Goal: Task Accomplishment & Management: Use online tool/utility

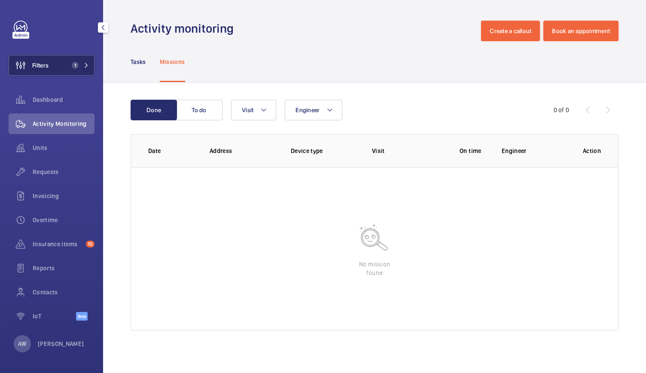
click at [48, 66] on span "Filters" at bounding box center [40, 65] width 16 height 9
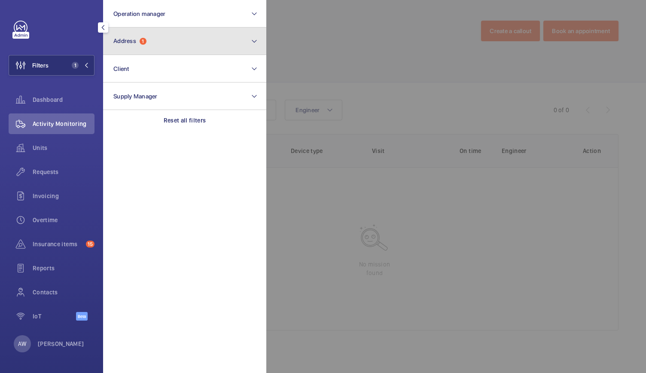
click at [144, 38] on span "1" at bounding box center [143, 41] width 7 height 7
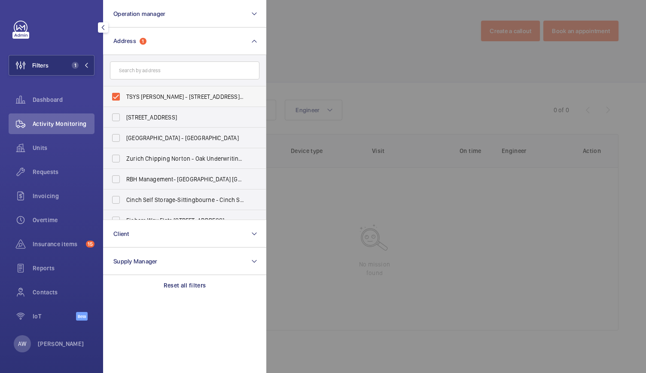
click at [128, 98] on span "TSYS [PERSON_NAME] - [STREET_ADDRESS][PERSON_NAME]" at bounding box center [185, 96] width 118 height 9
click at [125, 98] on input "TSYS [PERSON_NAME] - [STREET_ADDRESS][PERSON_NAME]" at bounding box center [115, 96] width 17 height 17
checkbox input "false"
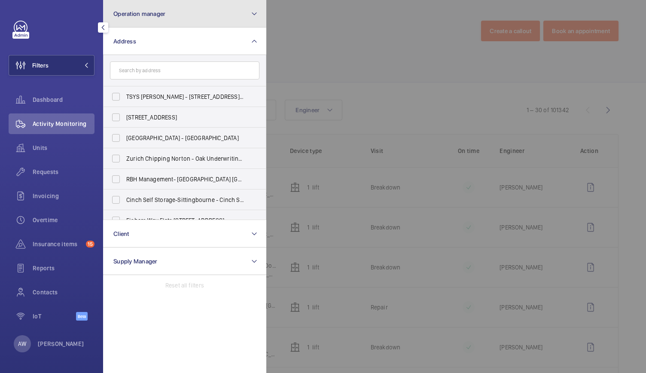
click at [168, 23] on button "Operation manager" at bounding box center [184, 13] width 163 height 27
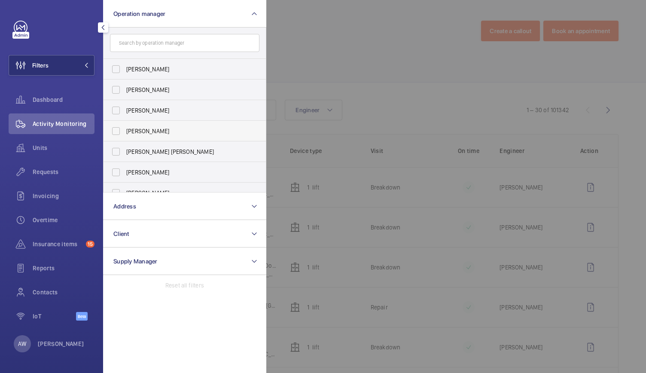
scroll to position [32, 0]
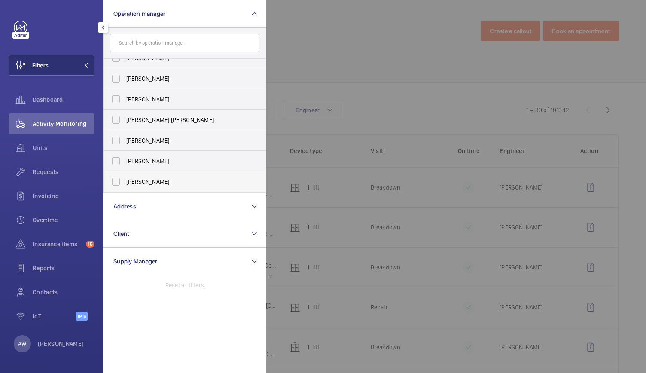
click at [117, 182] on label "[PERSON_NAME]" at bounding box center [177, 181] width 149 height 21
click at [117, 182] on input "[PERSON_NAME]" at bounding box center [115, 181] width 17 height 17
checkbox input "true"
click at [295, 75] on div at bounding box center [589, 186] width 646 height 373
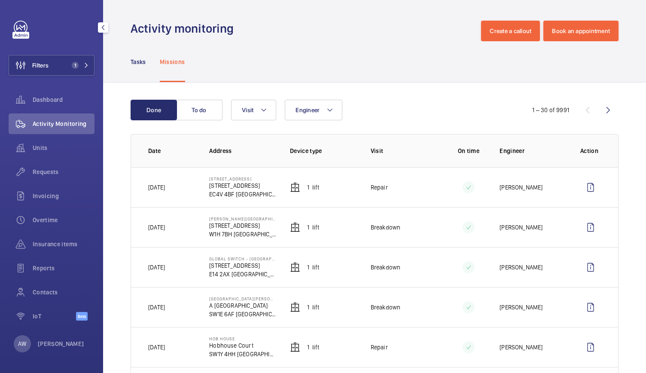
click at [42, 152] on div "Units" at bounding box center [52, 147] width 86 height 21
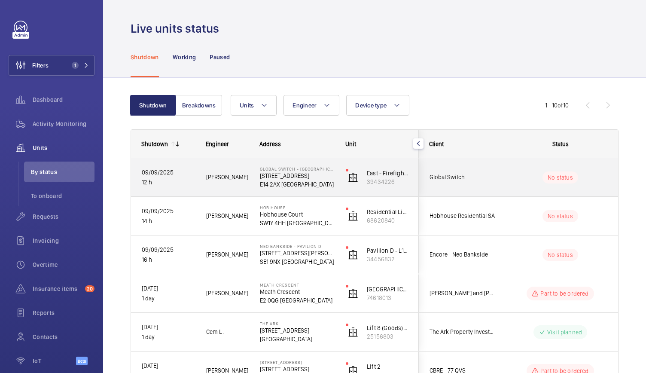
click at [331, 192] on div "Global Switch - [GEOGRAPHIC_DATA][STREET_ADDRESS][GEOGRAPHIC_DATA]" at bounding box center [291, 177] width 85 height 39
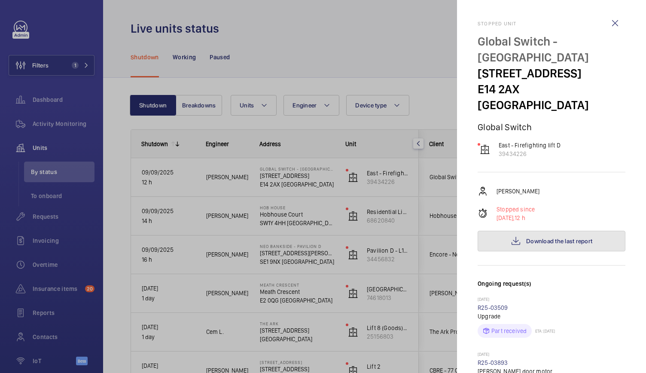
click at [500, 231] on button "Download the last report" at bounding box center [552, 241] width 148 height 21
click at [353, 236] on div at bounding box center [323, 186] width 646 height 373
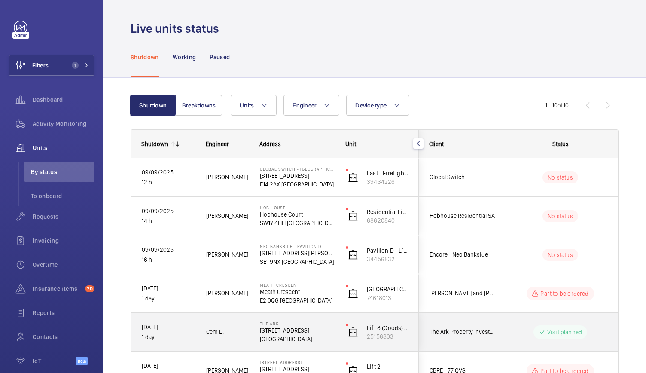
click at [337, 337] on div "Lift 8 (Goods) (TVC) 25156803" at bounding box center [376, 332] width 83 height 39
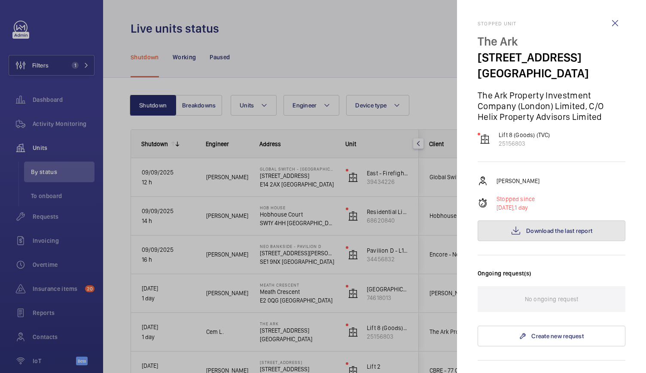
click at [527, 235] on button "Download the last report" at bounding box center [552, 230] width 148 height 21
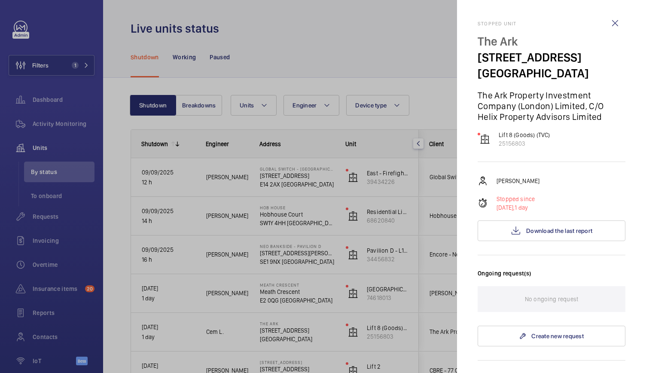
click at [343, 216] on div at bounding box center [323, 186] width 646 height 373
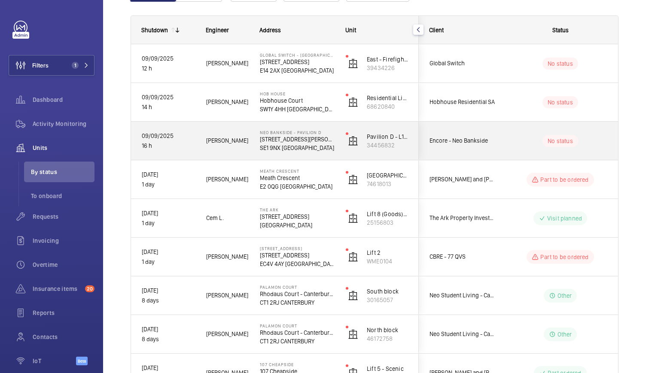
scroll to position [131, 0]
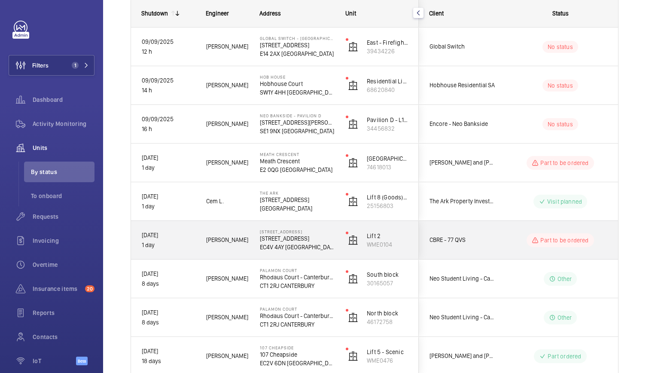
click at [201, 257] on div "Josh J." at bounding box center [222, 240] width 54 height 38
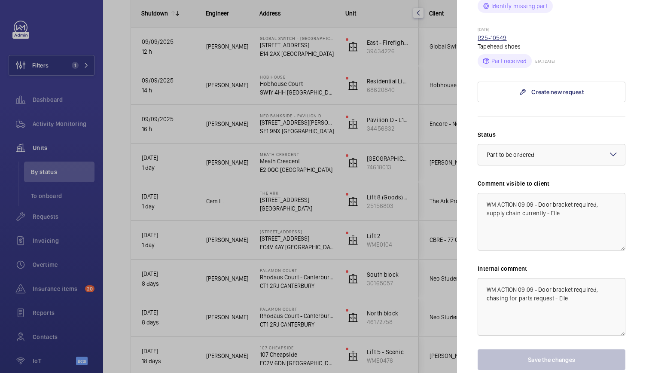
scroll to position [590, 0]
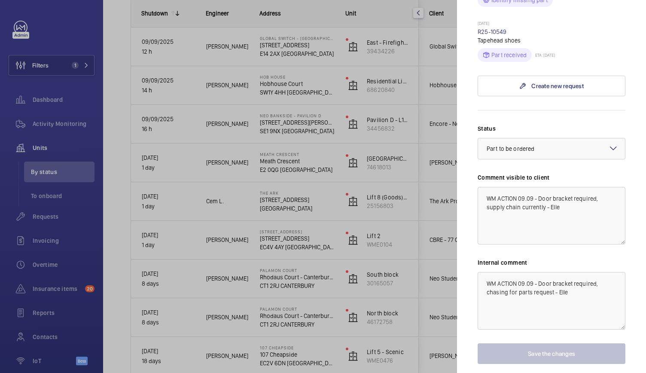
click at [54, 216] on div at bounding box center [323, 186] width 646 height 373
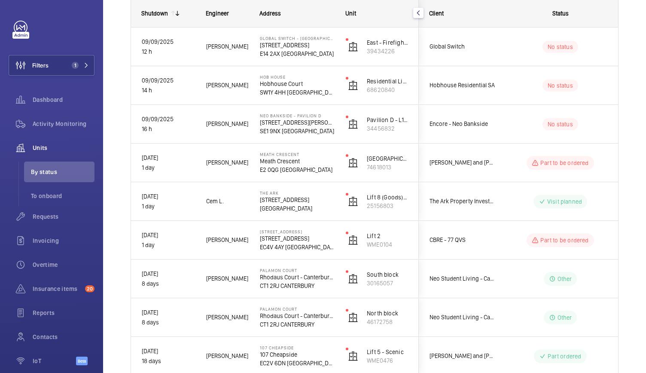
scroll to position [0, 0]
click at [54, 216] on span "Requests" at bounding box center [64, 216] width 62 height 9
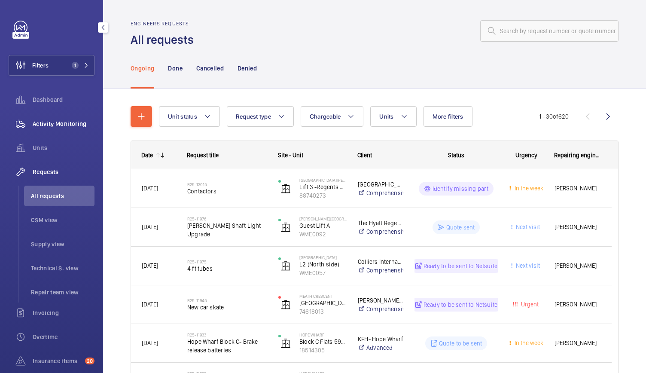
click at [67, 122] on span "Activity Monitoring" at bounding box center [64, 123] width 62 height 9
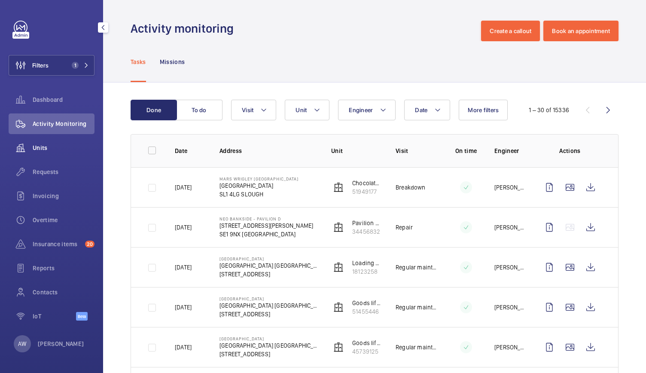
click at [42, 144] on span "Units" at bounding box center [64, 147] width 62 height 9
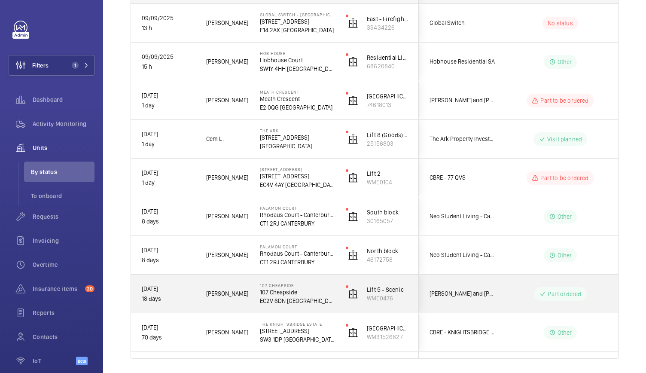
scroll to position [181, 0]
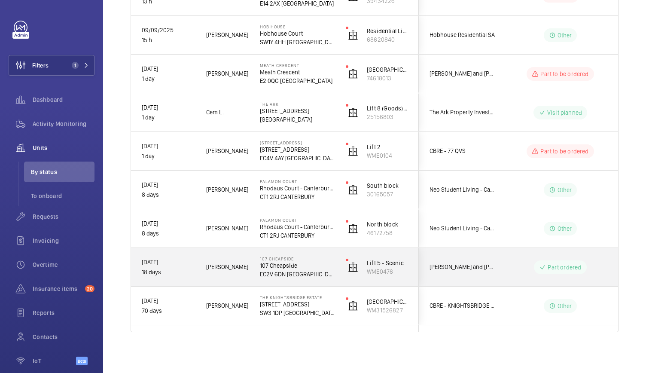
click at [246, 279] on div "Alfred R." at bounding box center [222, 266] width 53 height 27
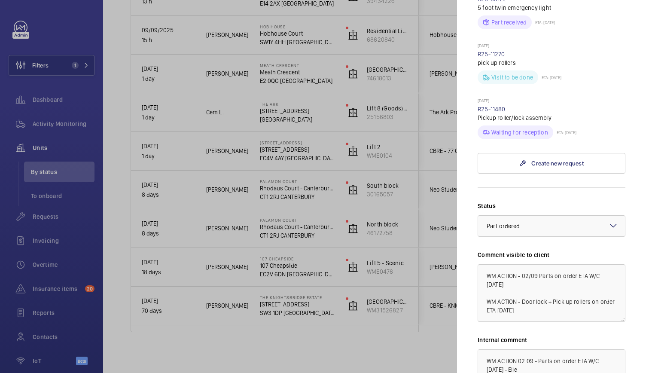
scroll to position [304, 0]
click at [529, 264] on textarea "WM ACTION - 02/09 Parts on order ETA W/C 15TH September WM ACTION - Door lock +…" at bounding box center [552, 293] width 148 height 58
type textarea "WM ACTION - 10/09 Parts on order ETA W/C 15TH September WM ACTION - Door lock +…"
click at [524, 349] on textarea "WM ACTION 02.09 - Parts on order ETA W/C 15TH September - Elle WM ACTION 22/08 …" at bounding box center [552, 378] width 148 height 58
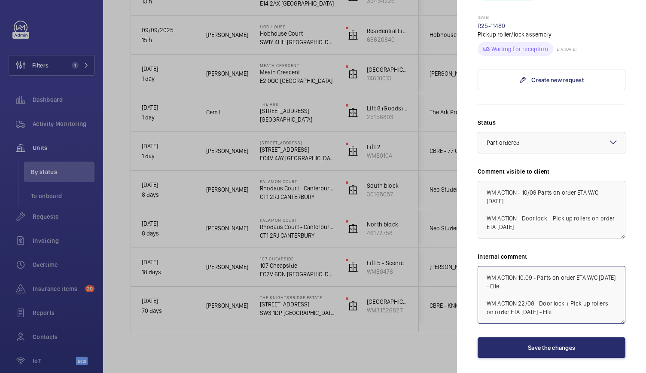
scroll to position [403, 0]
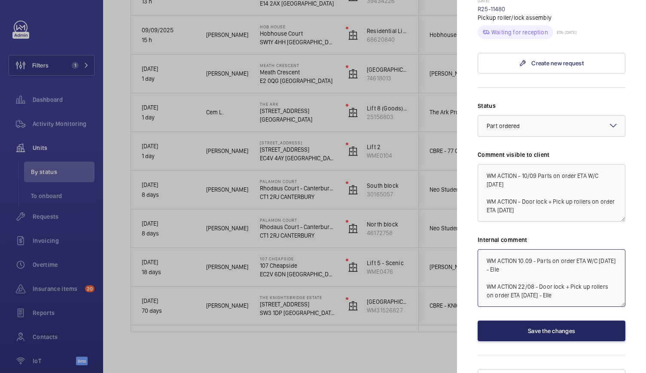
type textarea "WM ACTION 10.09 - Parts on order ETA W/C 15TH September - Elle WM ACTION 22/08 …"
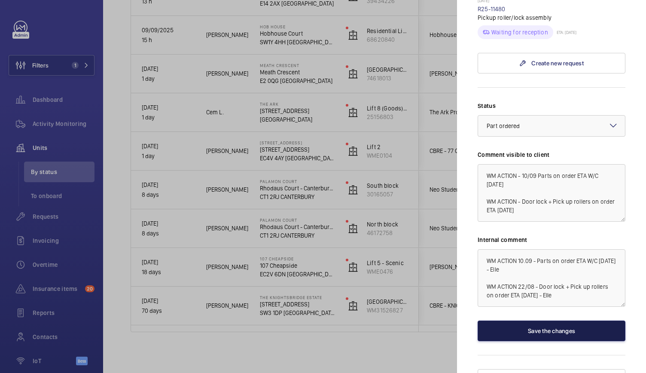
click at [538, 320] on button "Save the changes" at bounding box center [552, 330] width 148 height 21
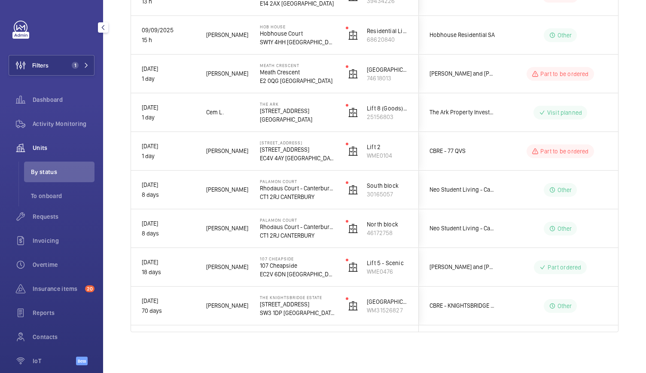
click at [43, 54] on div "Filters 1 Dashboard Activity Monitoring Units By status To onboard Requests Inv…" at bounding box center [52, 198] width 86 height 354
click at [44, 64] on span "Filters" at bounding box center [40, 65] width 16 height 9
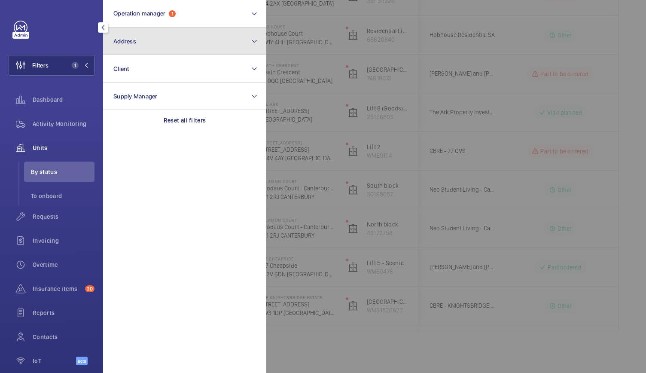
click at [125, 46] on button "Address" at bounding box center [184, 40] width 163 height 27
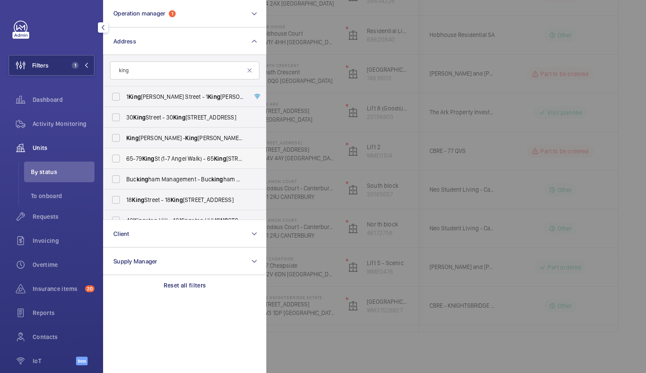
type input "king"
click at [122, 159] on label "65-79 King St (1-7 Angel Walk) - 65 King Street, LONDON W6 9HX" at bounding box center [177, 158] width 149 height 21
click at [122, 159] on input "65-79 King St (1-7 Angel Walk) - 65 King Street, LONDON W6 9HX" at bounding box center [115, 158] width 17 height 17
checkbox input "true"
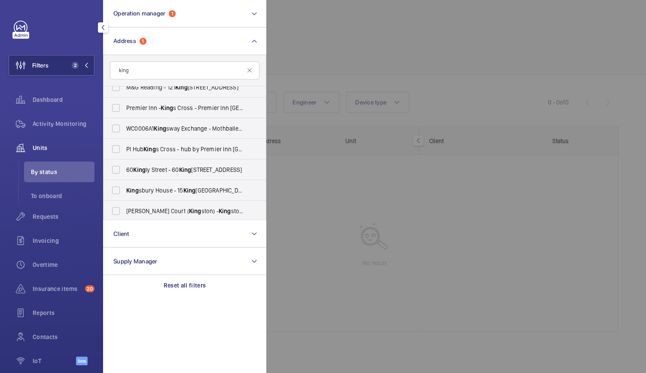
scroll to position [200, 0]
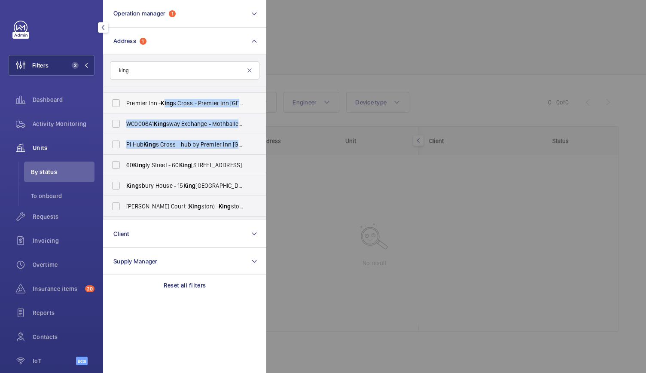
drag, startPoint x: 122, startPoint y: 159, endPoint x: 166, endPoint y: 95, distance: 77.9
click at [166, 95] on ul "1 King William Street - 1 King William Street, LONDON EC4N 7AR 30 King Street -…" at bounding box center [184, 196] width 162 height 618
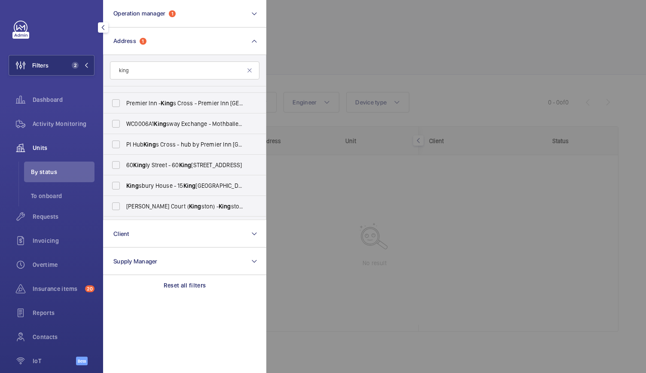
click at [368, 39] on div at bounding box center [589, 186] width 646 height 373
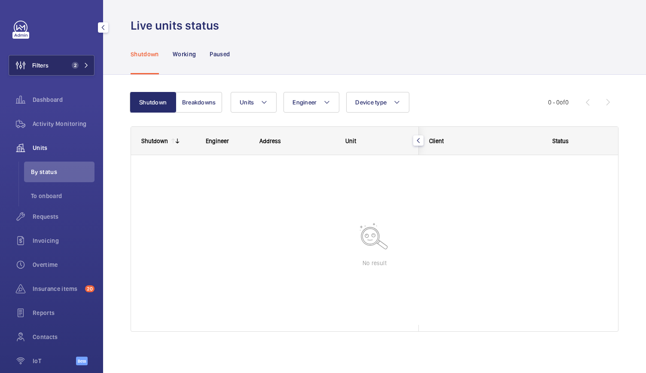
click at [43, 69] on span "Filters" at bounding box center [40, 65] width 16 height 9
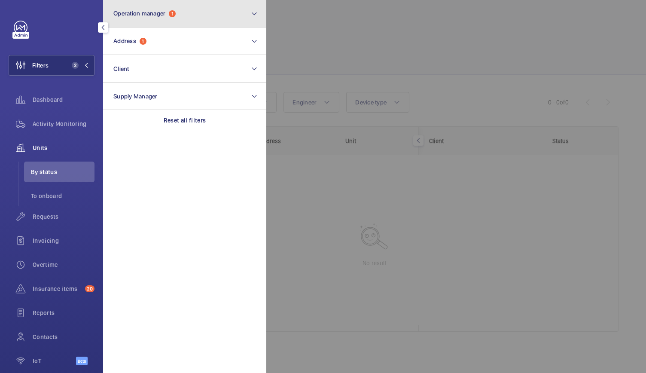
click at [153, 15] on span "Operation manager" at bounding box center [139, 13] width 52 height 7
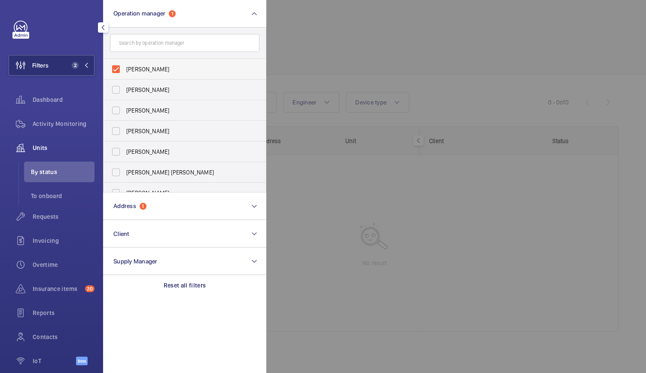
click at [115, 67] on label "[PERSON_NAME]" at bounding box center [177, 69] width 149 height 21
click at [115, 67] on input "[PERSON_NAME]" at bounding box center [115, 69] width 17 height 17
checkbox input "false"
click at [344, 50] on div at bounding box center [589, 186] width 646 height 373
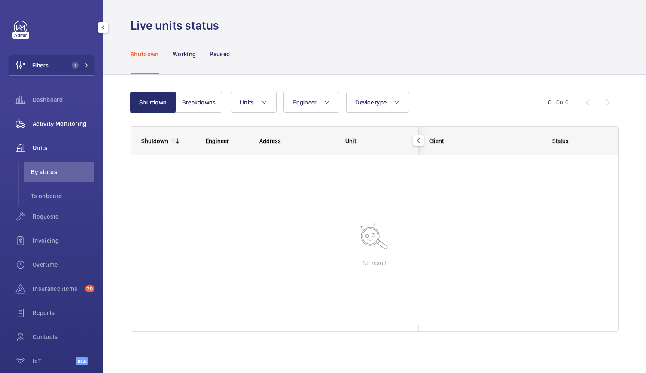
click at [75, 119] on span "Activity Monitoring" at bounding box center [64, 123] width 62 height 9
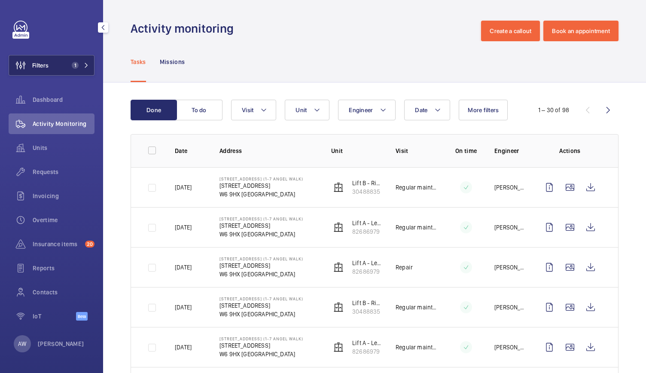
click at [85, 64] on mat-icon at bounding box center [86, 65] width 5 height 5
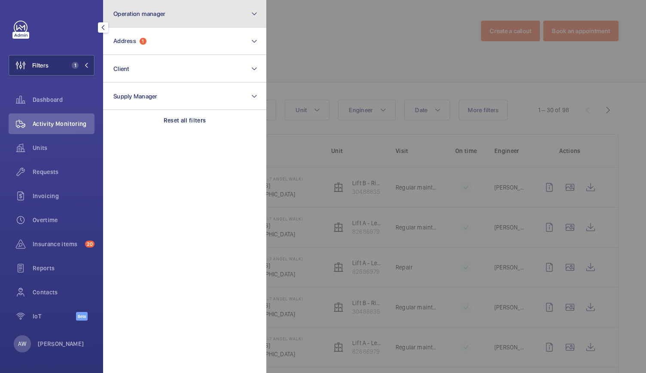
click at [151, 14] on span "Operation manager" at bounding box center [139, 13] width 52 height 7
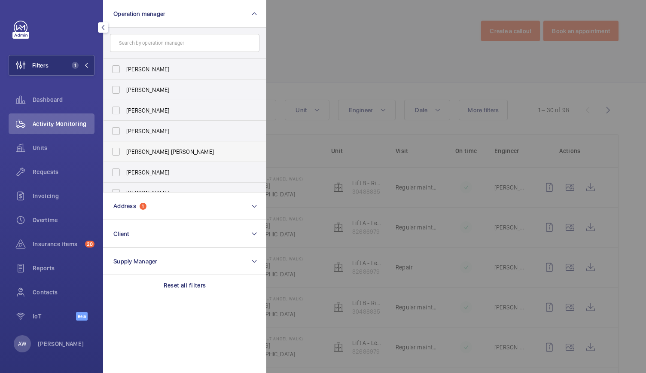
scroll to position [32, 0]
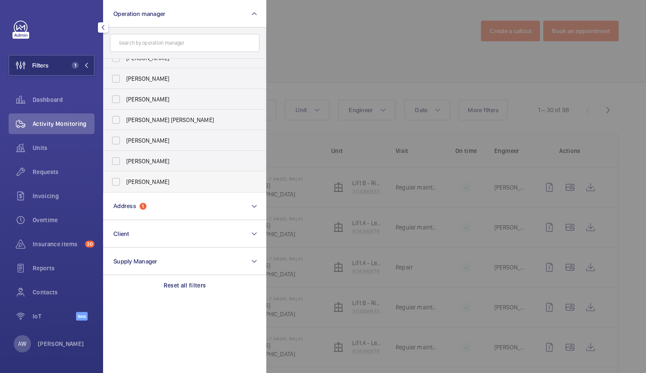
click at [116, 179] on label "[PERSON_NAME]" at bounding box center [177, 181] width 149 height 21
click at [116, 179] on input "[PERSON_NAME]" at bounding box center [115, 181] width 17 height 17
checkbox input "true"
click at [359, 79] on div at bounding box center [589, 186] width 646 height 373
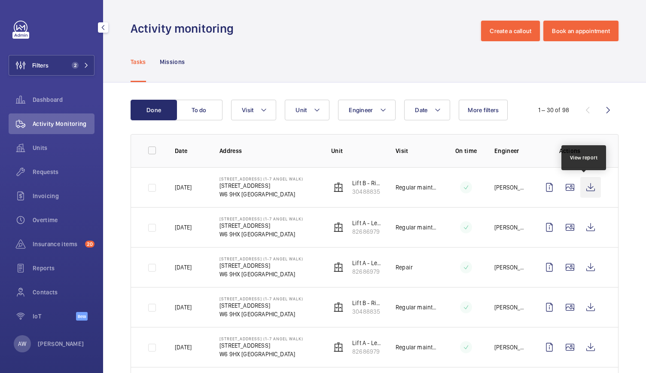
click at [588, 186] on wm-front-icon-button at bounding box center [590, 187] width 21 height 21
